Goal: Information Seeking & Learning: Learn about a topic

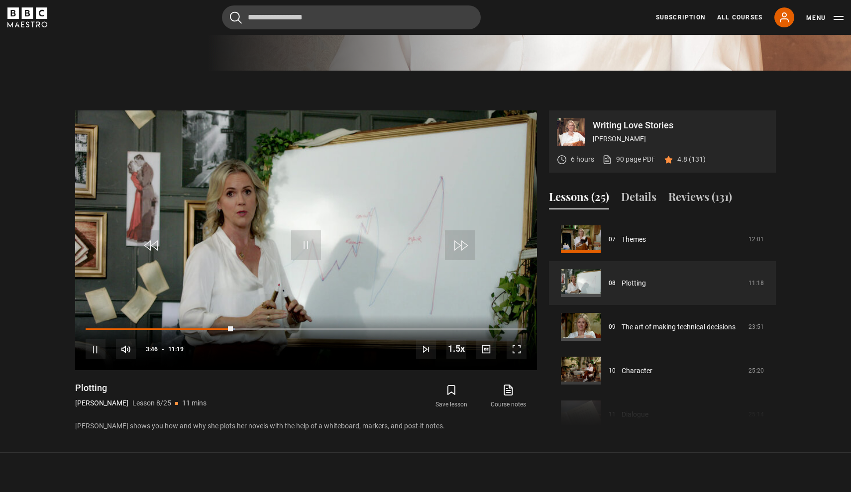
scroll to position [457, 0]
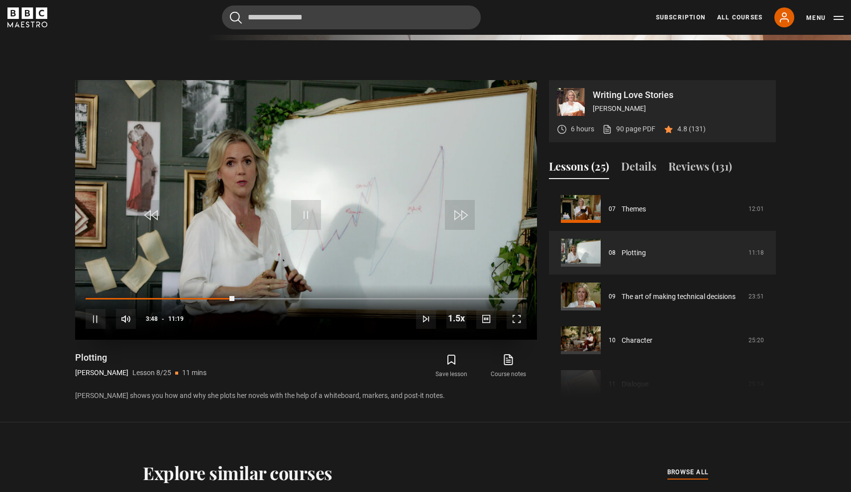
click at [187, 295] on div "10s Skip Back 10 seconds Pause 10s Skip Forward 10 seconds Loaded : 35.31% 02:1…" at bounding box center [306, 312] width 462 height 55
drag, startPoint x: 232, startPoint y: 297, endPoint x: 168, endPoint y: 299, distance: 63.7
click at [167, 299] on div "02:05" at bounding box center [127, 298] width 82 height 3
click at [517, 324] on span "Video Player" at bounding box center [517, 319] width 20 height 20
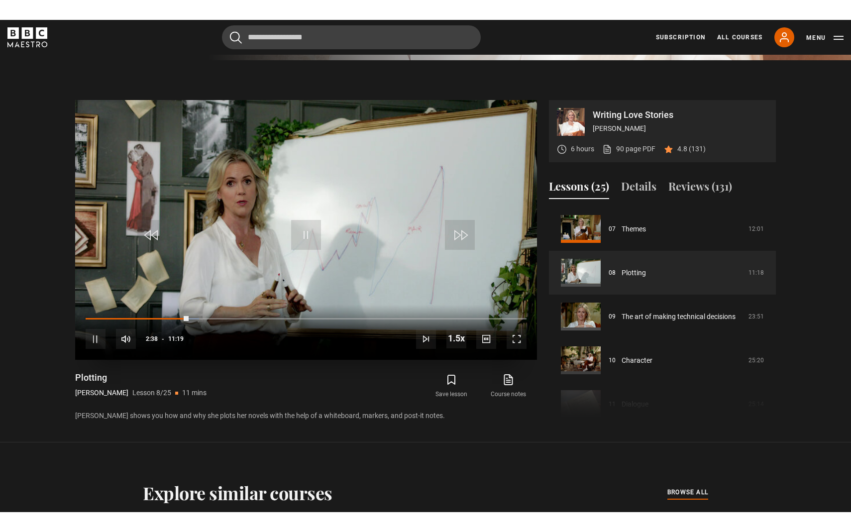
scroll to position [0, 0]
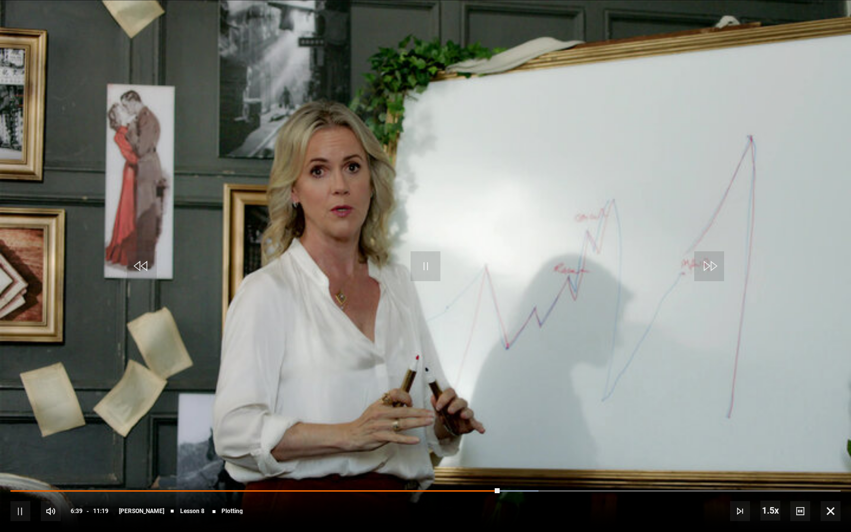
click at [825, 492] on span "Video Player" at bounding box center [831, 511] width 20 height 20
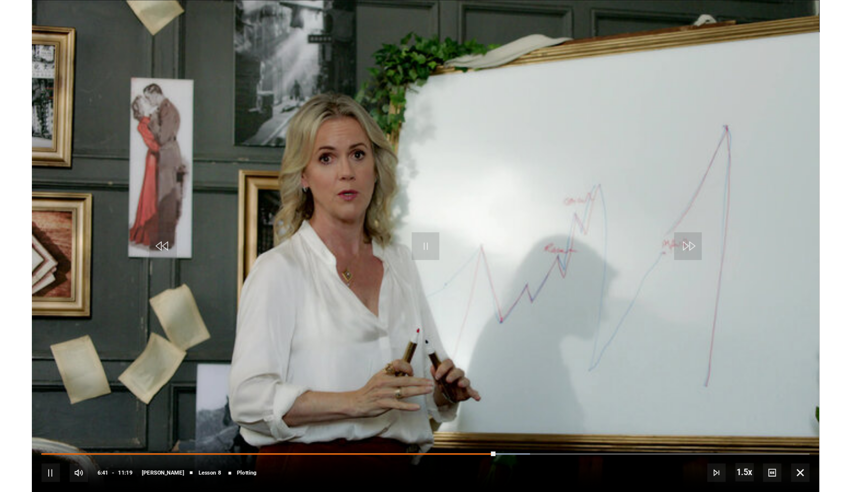
scroll to position [457, 0]
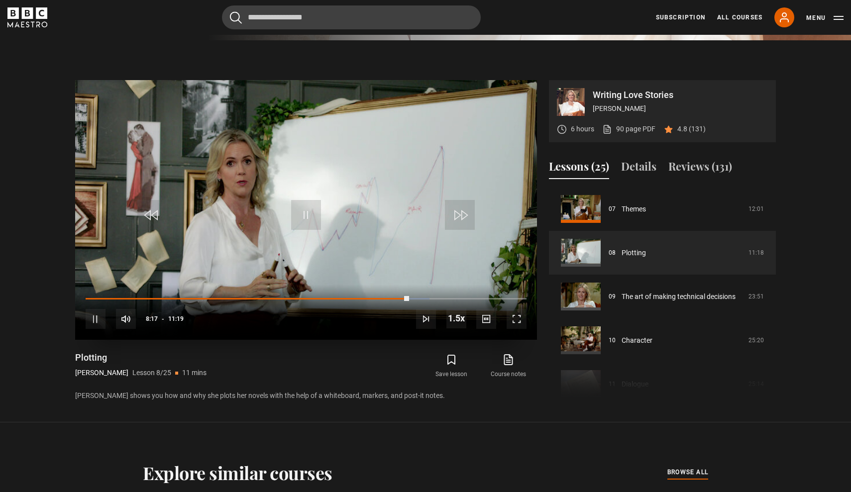
click at [363, 294] on div "10s Skip Back 10 seconds Pause 10s Skip Forward 10 seconds Loaded : 78.01% 02:0…" at bounding box center [306, 312] width 462 height 55
drag, startPoint x: 407, startPoint y: 297, endPoint x: 372, endPoint y: 297, distance: 35.3
click at [372, 297] on div "10s Skip Back 10 seconds Play 10s Skip Forward 10 seconds Loaded : 78.88% 08:05…" at bounding box center [306, 312] width 462 height 55
click at [307, 200] on span "Video Player" at bounding box center [306, 215] width 30 height 30
click at [299, 216] on span "Video Player" at bounding box center [306, 215] width 30 height 30
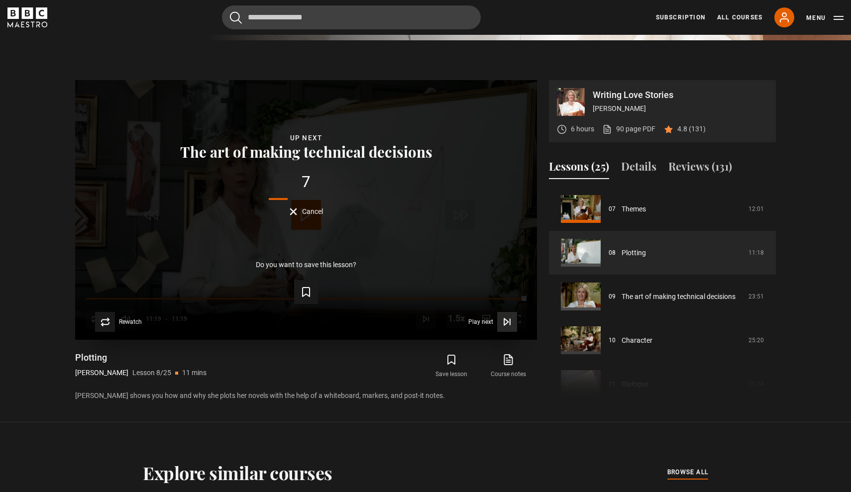
click at [480, 324] on span "Play next" at bounding box center [480, 322] width 25 height 6
click at [479, 322] on span "Play next" at bounding box center [480, 322] width 25 height 6
click at [506, 322] on icon "Video Player" at bounding box center [507, 322] width 10 height 10
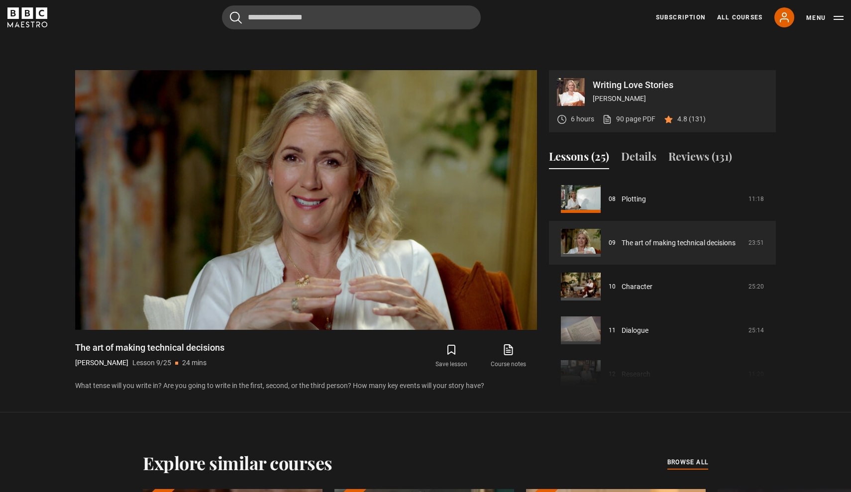
scroll to position [466, 0]
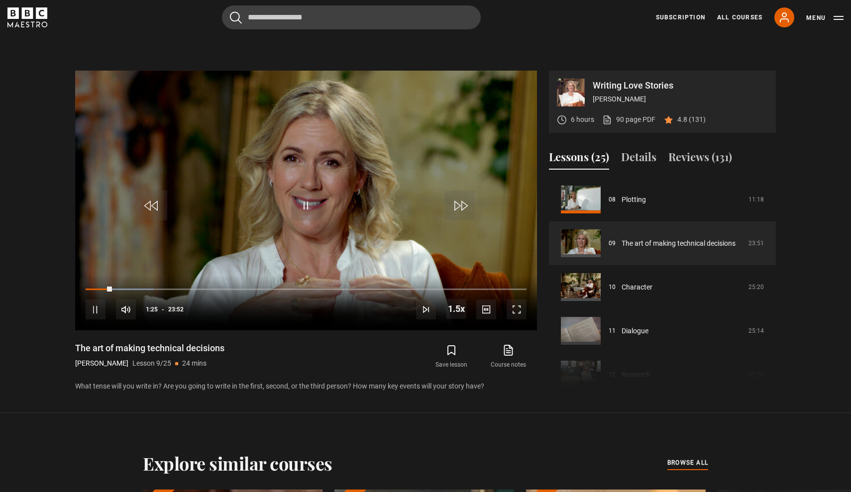
click at [553, 36] on section "Writing Love Stories [PERSON_NAME] 6 hours 90 page PDF (opens in new tab) 4.8 (…" at bounding box center [425, 222] width 851 height 382
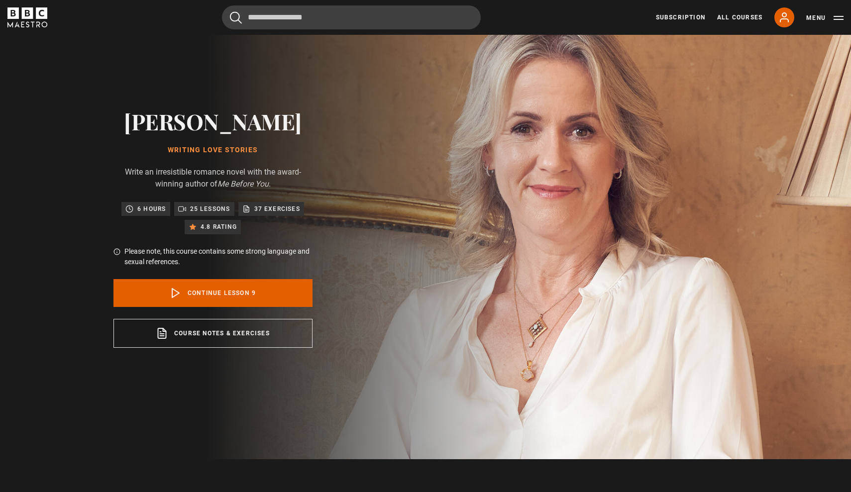
scroll to position [41, 0]
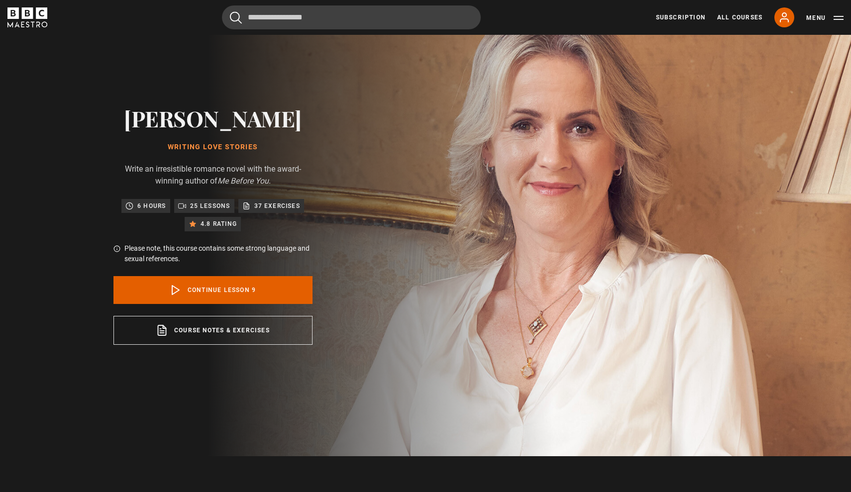
click at [419, 378] on div "[PERSON_NAME] Writing Love Stories Write an irresistible romance novel with the…" at bounding box center [213, 225] width 426 height 462
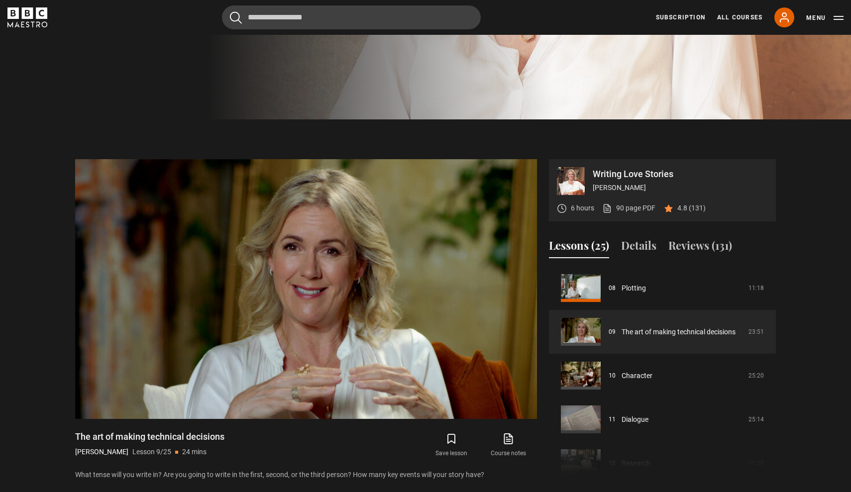
scroll to position [453, 0]
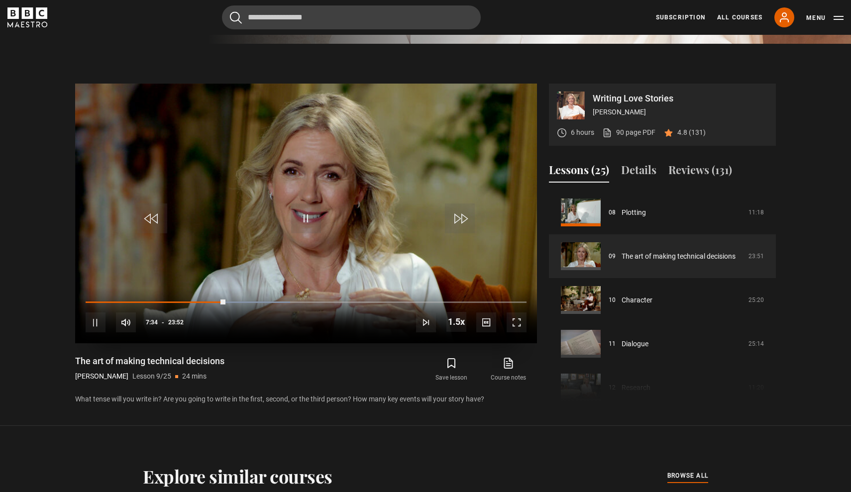
click at [520, 325] on span "Video Player" at bounding box center [517, 323] width 20 height 20
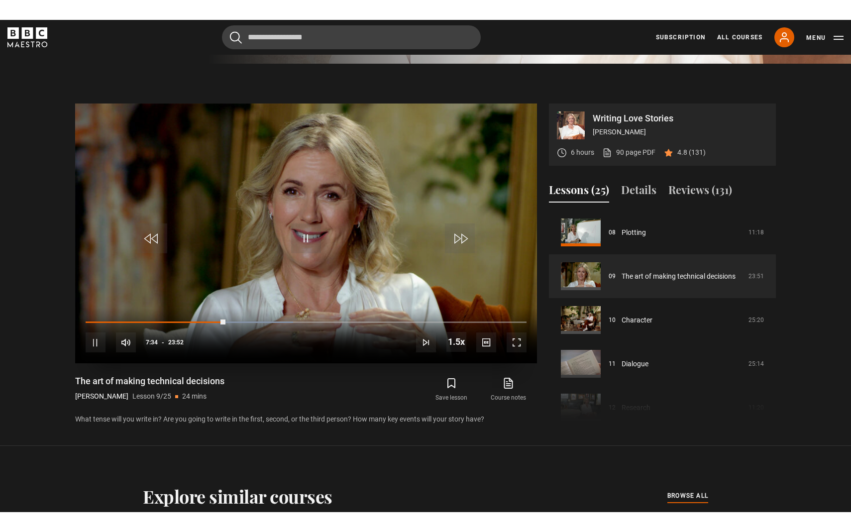
scroll to position [0, 0]
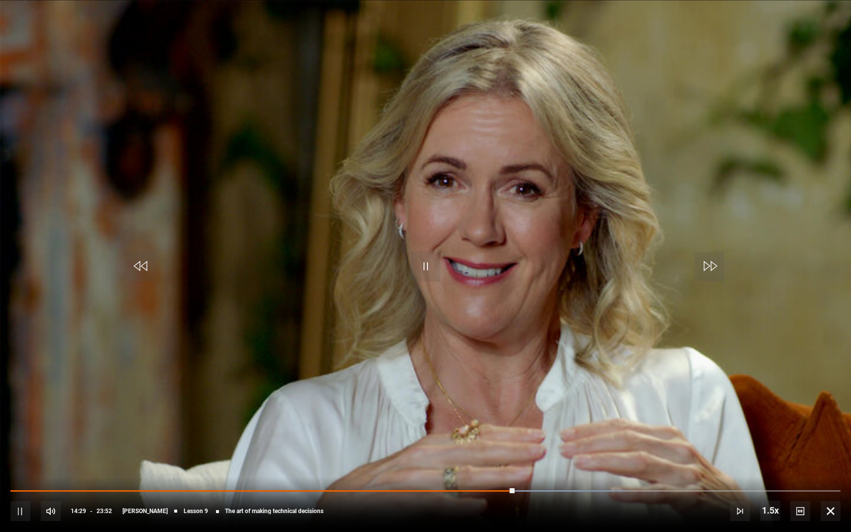
click at [832, 492] on span "Video Player" at bounding box center [831, 511] width 20 height 20
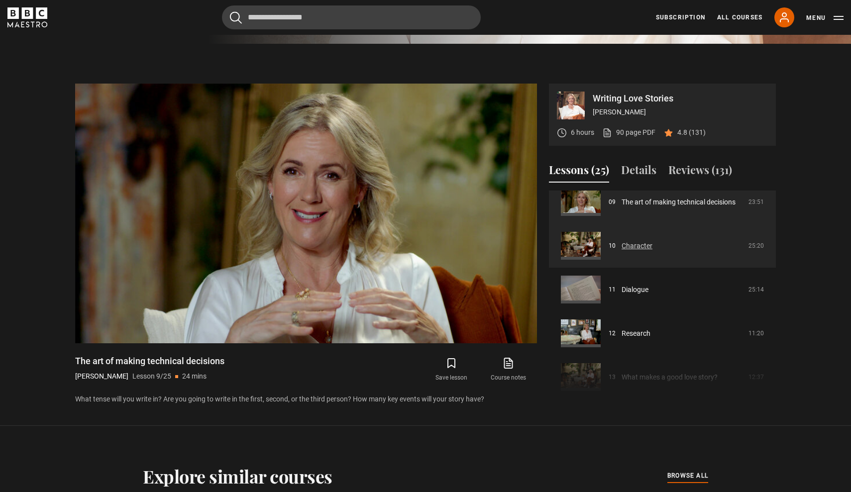
scroll to position [406, 0]
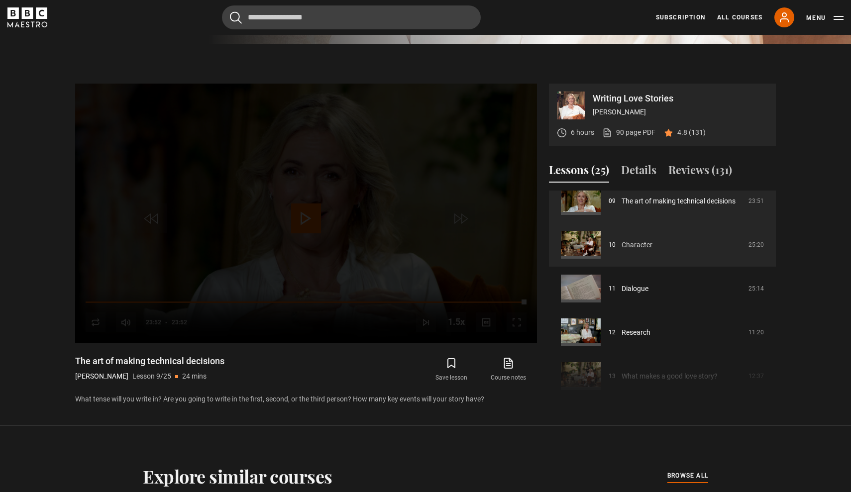
click at [622, 245] on link "Character" at bounding box center [637, 245] width 31 height 10
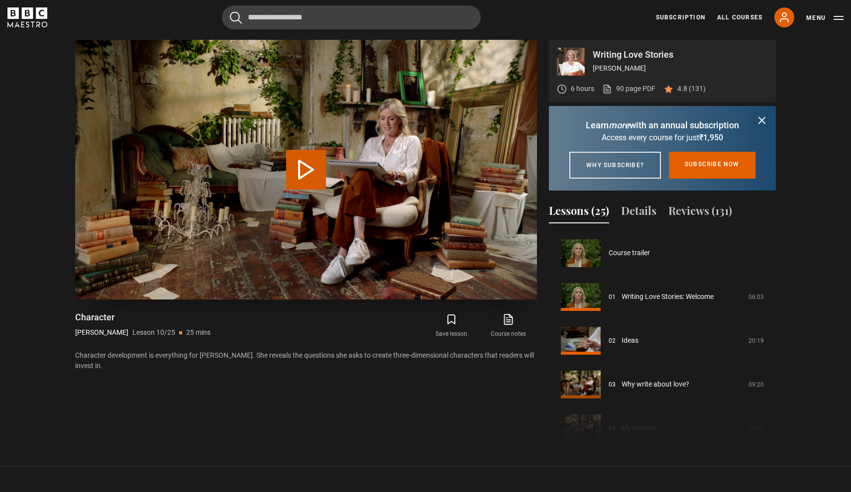
scroll to position [394, 0]
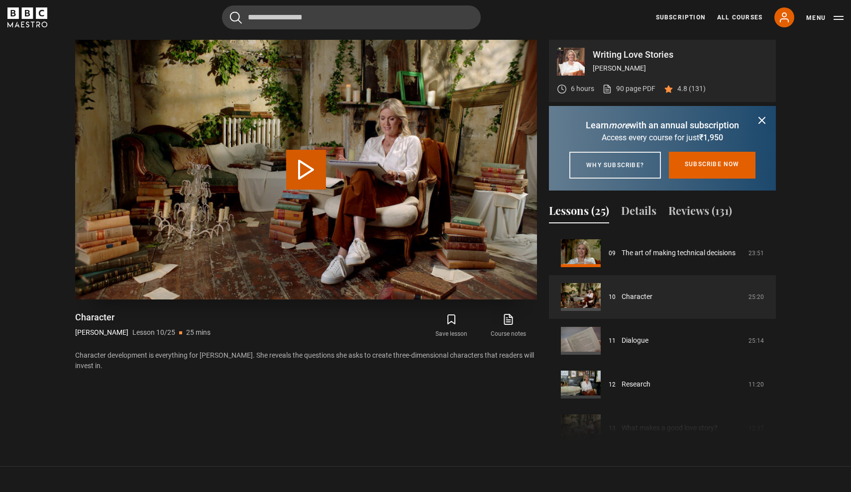
click at [329, 176] on video "Video Player" at bounding box center [306, 170] width 462 height 260
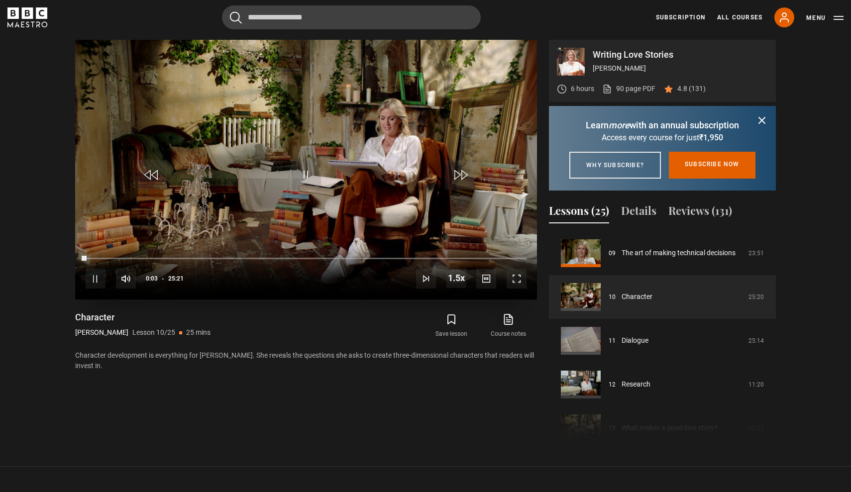
click at [459, 175] on span "Video Player" at bounding box center [460, 175] width 30 height 30
click at [92, 281] on span "Video Player" at bounding box center [96, 279] width 20 height 20
click at [299, 186] on span "Video Player" at bounding box center [306, 175] width 30 height 30
click at [240, 164] on video "Video Player" at bounding box center [306, 170] width 462 height 260
click at [312, 183] on span "Video Player" at bounding box center [306, 175] width 30 height 30
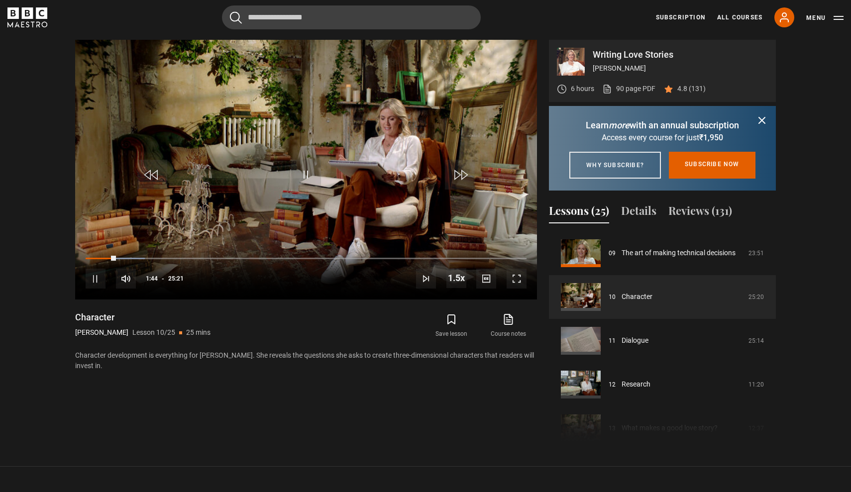
click at [600, 28] on div "Cancel Courses Previous courses Next courses Agatha Christie Writing 12 Related…" at bounding box center [425, 17] width 836 height 24
click at [156, 184] on span "Video Player" at bounding box center [152, 175] width 30 height 30
click at [596, 17] on div "Cancel Courses Previous courses Next courses Agatha Christie Writing 12 Related…" at bounding box center [425, 17] width 836 height 24
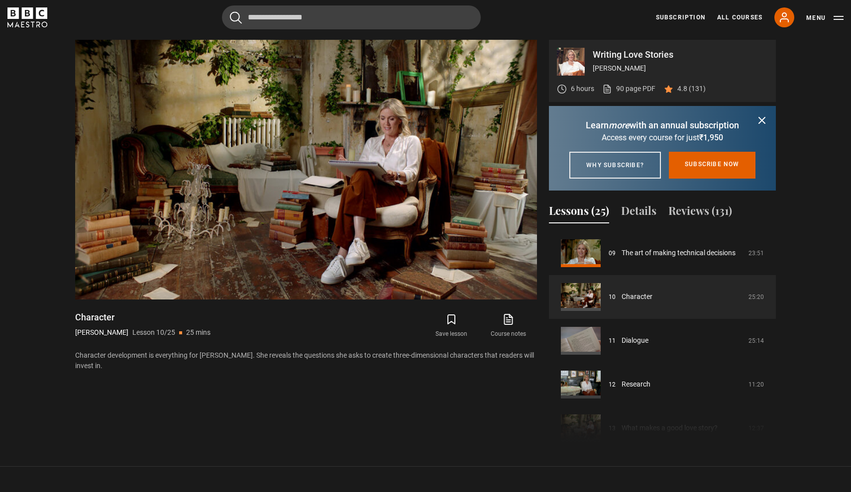
click at [810, 110] on section "Writing Love Stories Jojo Moyes 6 hours 90 page PDF (opens in new tab) 4.8 (131…" at bounding box center [425, 233] width 851 height 467
click at [331, 331] on div "Save lesson Course notes opens in new tab" at bounding box center [423, 326] width 228 height 29
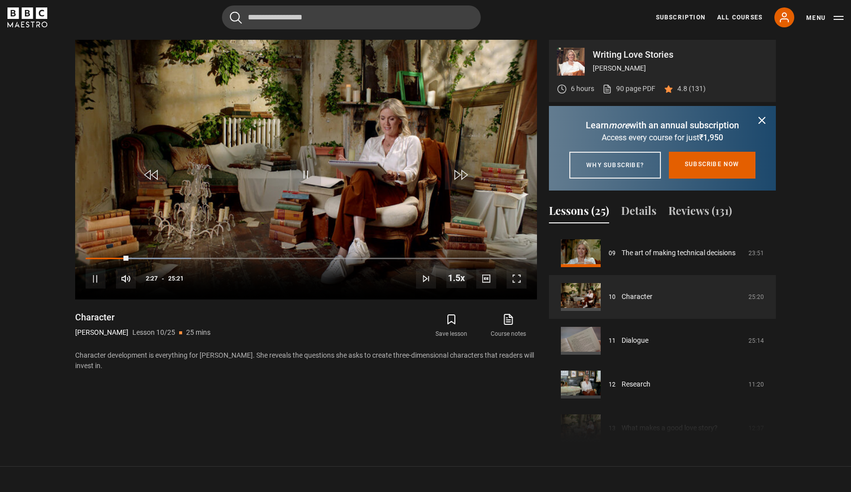
click at [566, 24] on div "Cancel Courses Previous courses Next courses Agatha Christie Writing 12 Related…" at bounding box center [425, 17] width 836 height 24
click at [510, 17] on div "Cancel Courses Previous courses Next courses Agatha Christie Writing 12 Related…" at bounding box center [425, 17] width 836 height 24
click at [304, 176] on span "Video Player" at bounding box center [306, 175] width 30 height 30
